Goal: Subscribe to service/newsletter

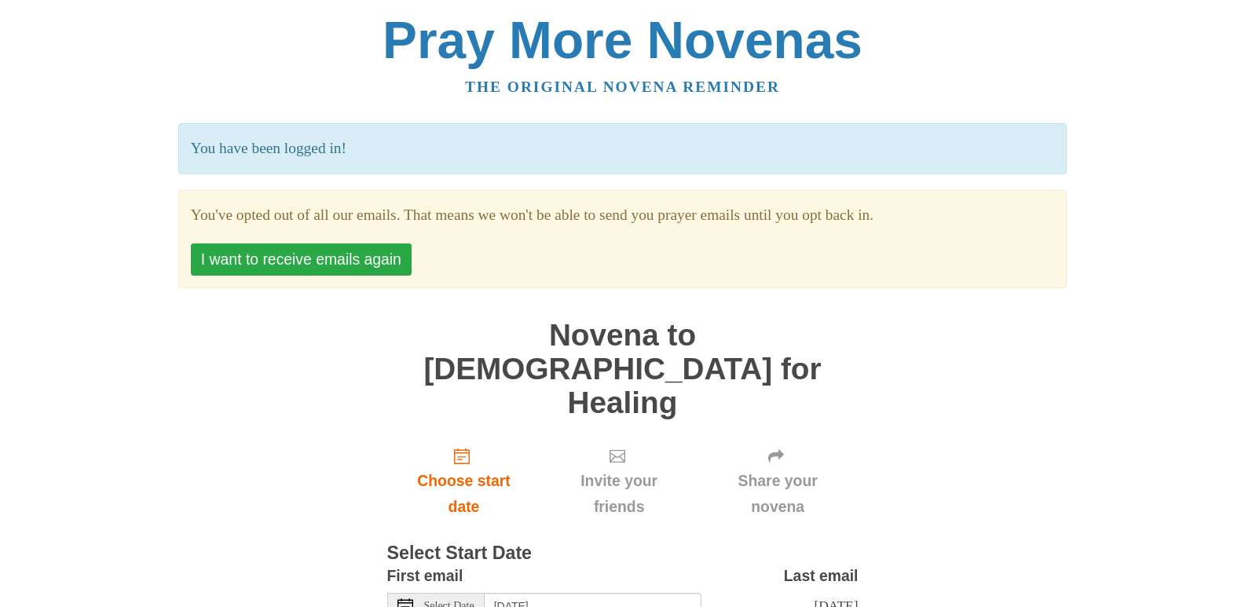
click at [302, 253] on button "I want to receive emails again" at bounding box center [301, 259] width 221 height 32
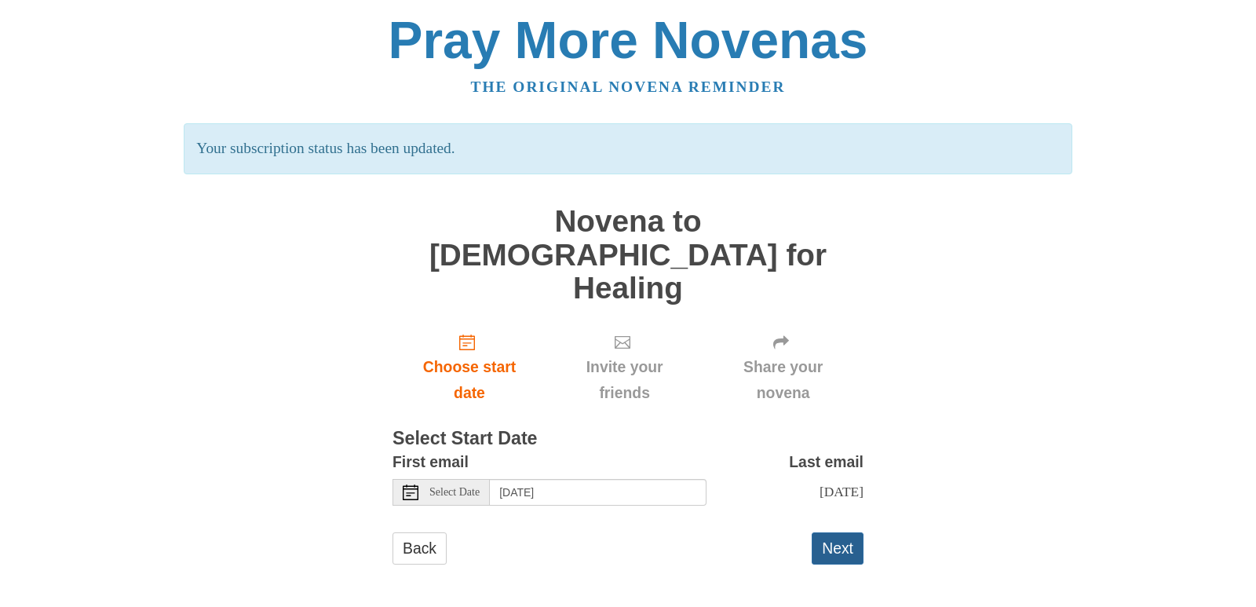
click at [847, 532] on button "Next" at bounding box center [838, 548] width 52 height 32
